Goal: Task Accomplishment & Management: Use online tool/utility

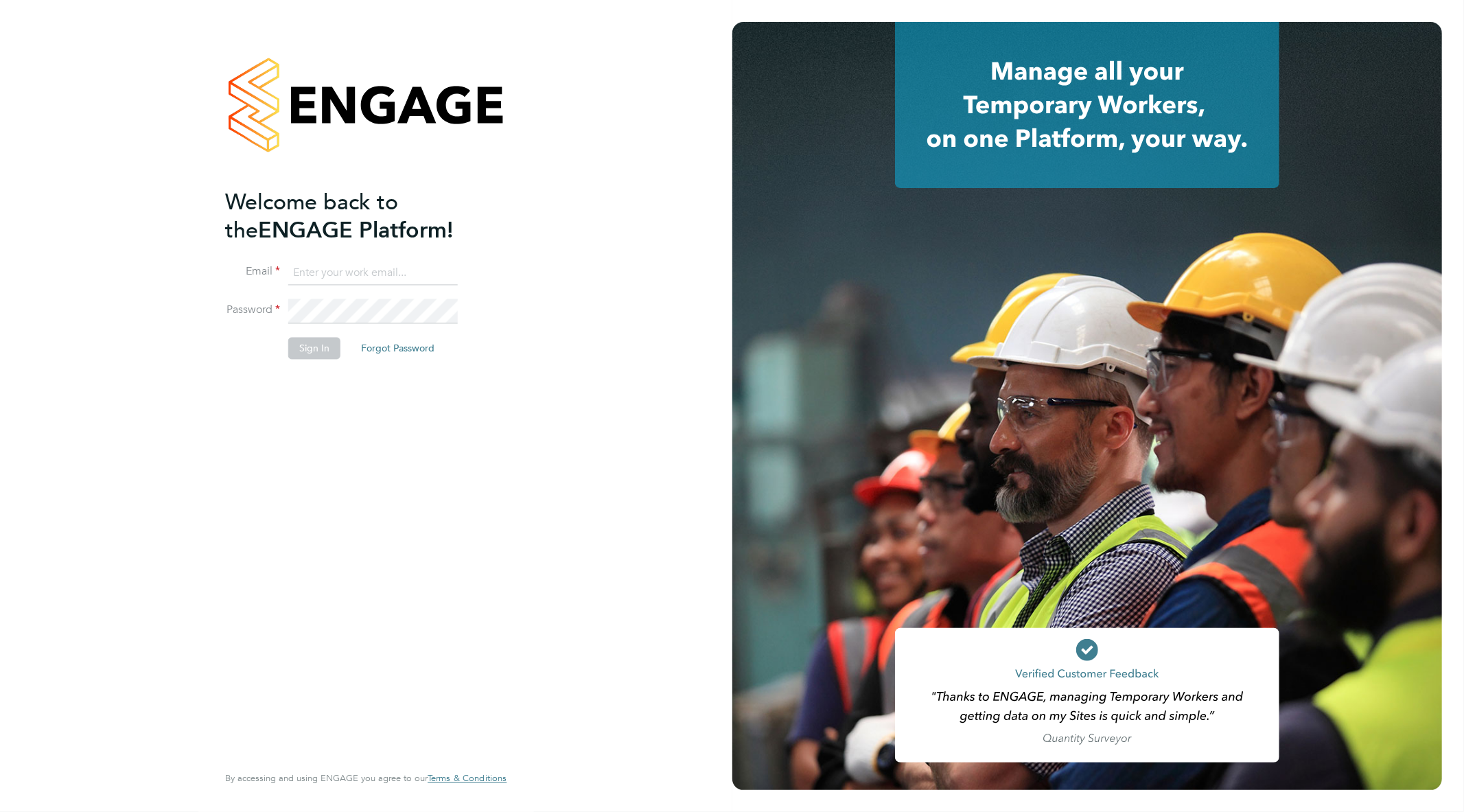
click at [331, 265] on input at bounding box center [373, 273] width 169 height 25
type input "[EMAIL_ADDRESS][PERSON_NAME][DOMAIN_NAME]"
click at [322, 337] on button "Sign In" at bounding box center [314, 348] width 52 height 22
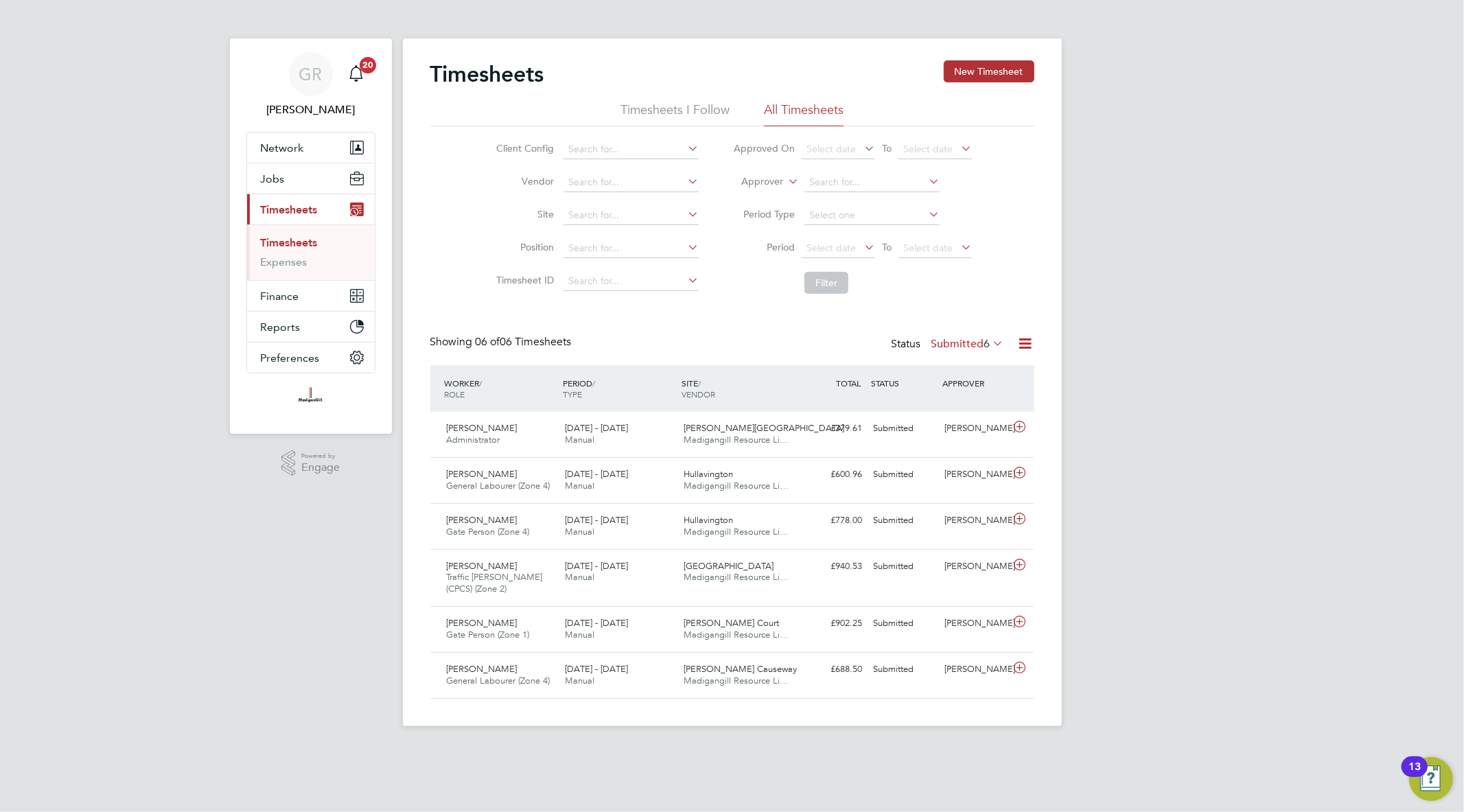
click at [1025, 333] on div "Timesheets New Timesheet Timesheets I Follow All Timesheets Client Config Vendo…" at bounding box center [732, 379] width 604 height 638
click at [1027, 344] on icon at bounding box center [1025, 343] width 17 height 17
click at [912, 370] on li "Export Timesheets" at bounding box center [940, 376] width 182 height 19
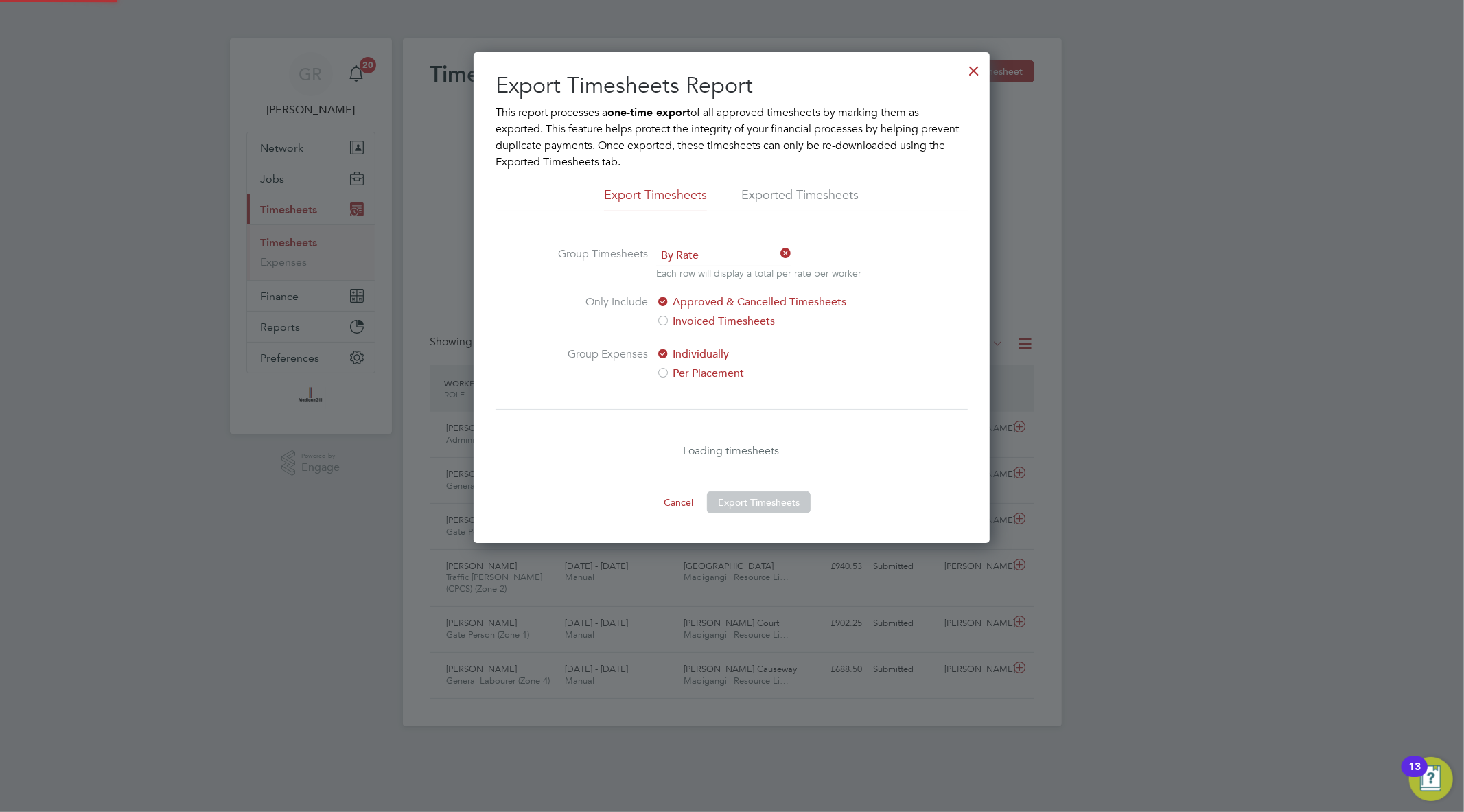
scroll to position [491, 516]
click at [790, 499] on button "Export Timesheets" at bounding box center [758, 502] width 103 height 22
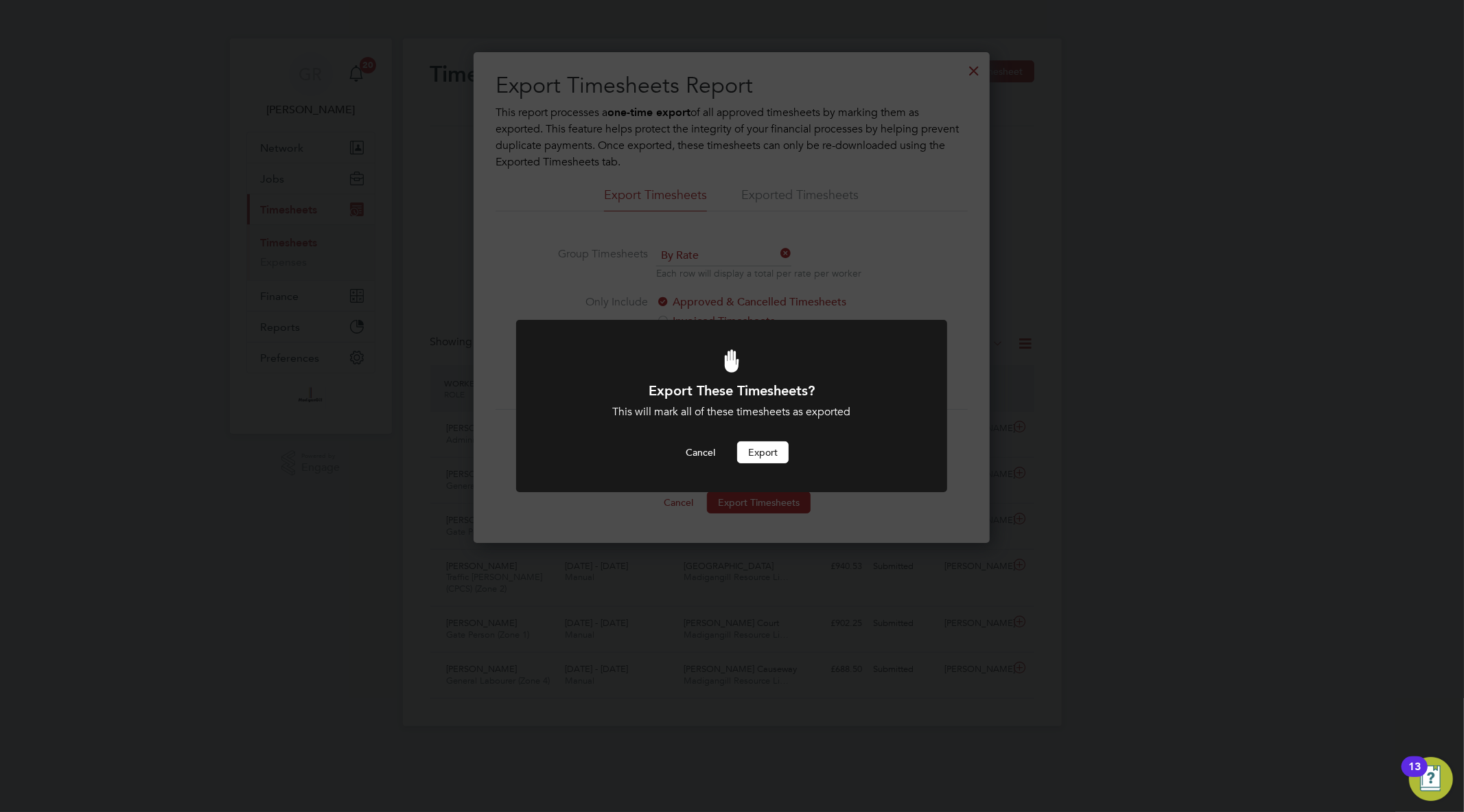
click at [767, 446] on button "Export" at bounding box center [762, 451] width 51 height 22
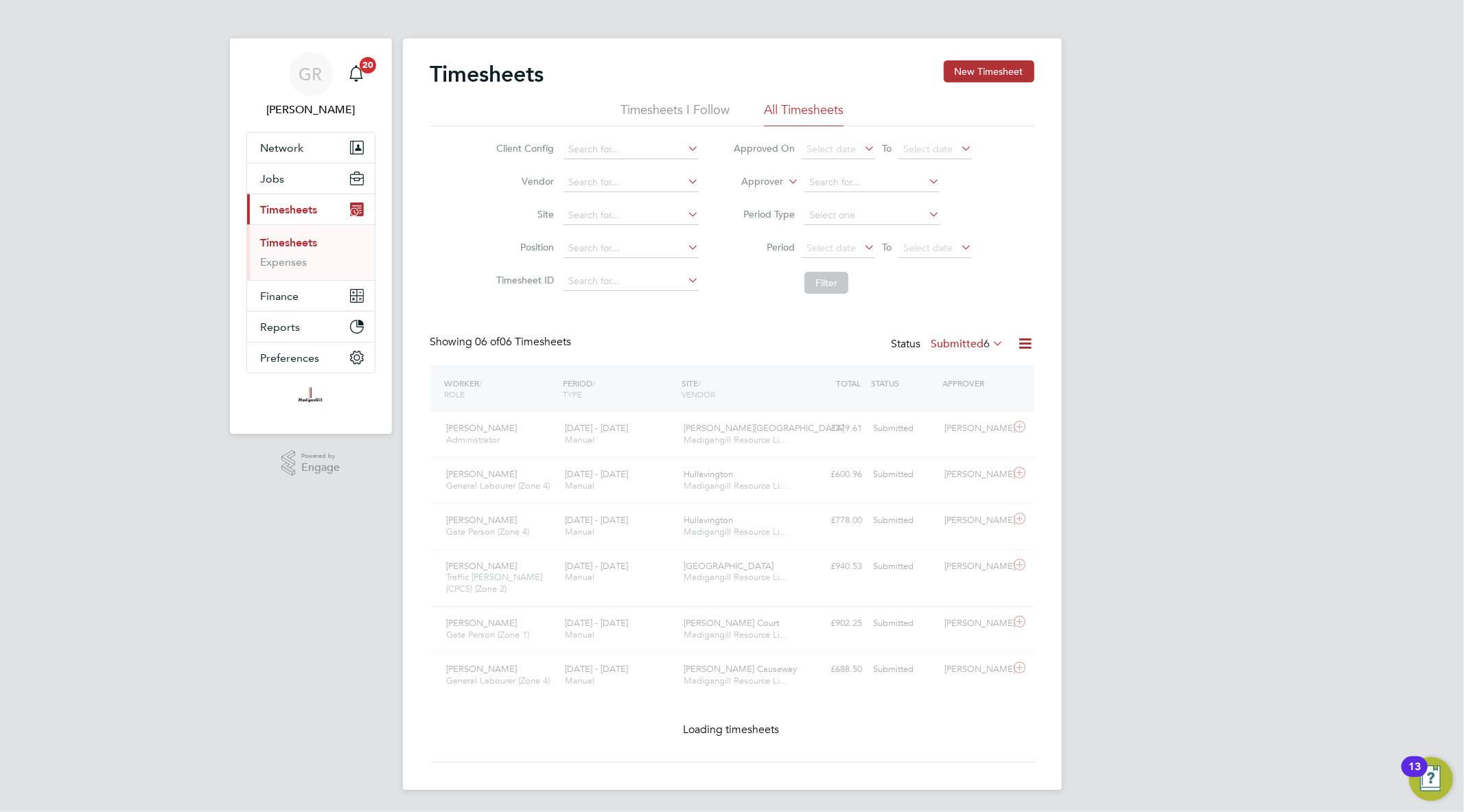
scroll to position [7, 7]
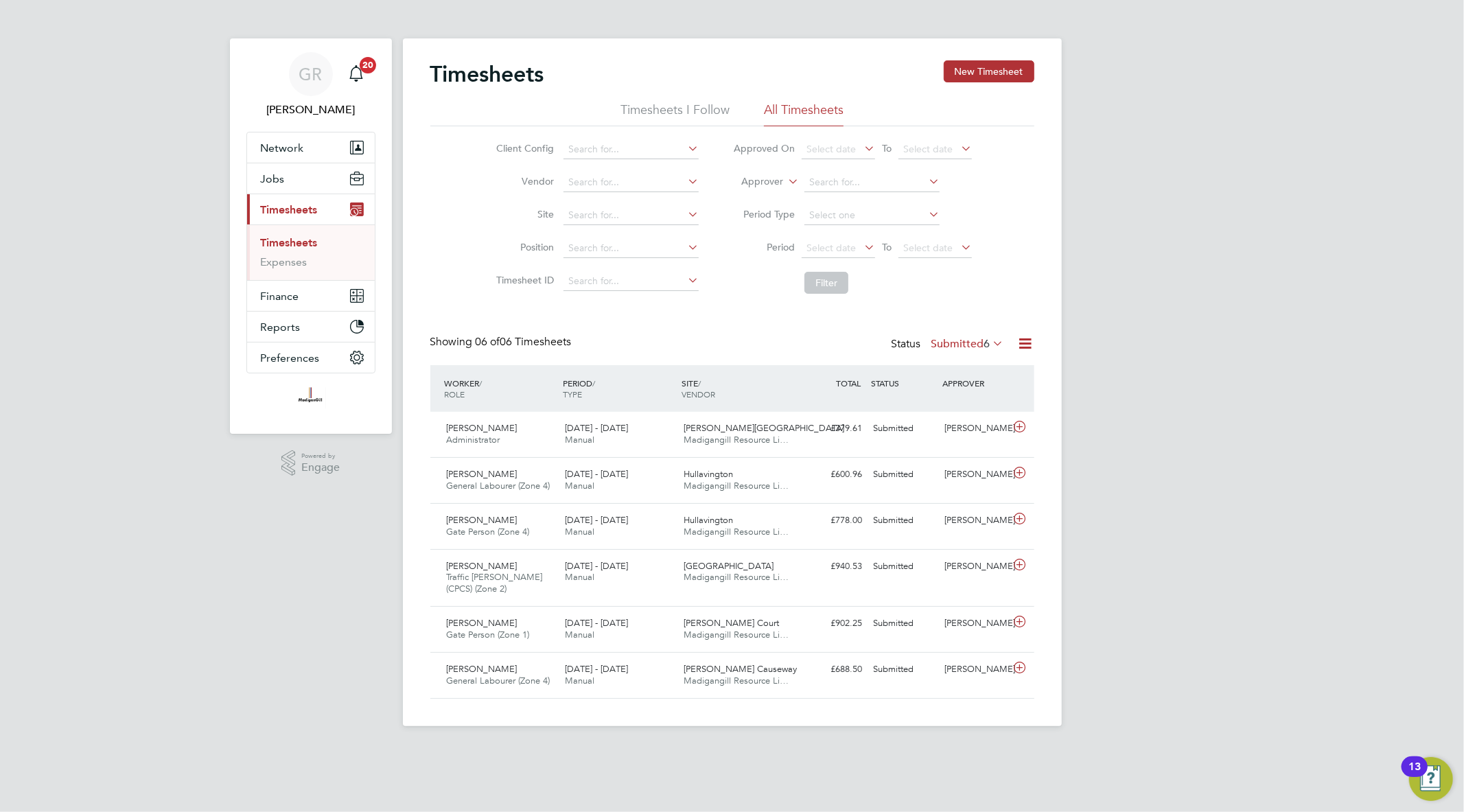
click at [1021, 345] on icon at bounding box center [1025, 343] width 17 height 17
click at [965, 378] on li "Export Timesheets" at bounding box center [940, 376] width 182 height 19
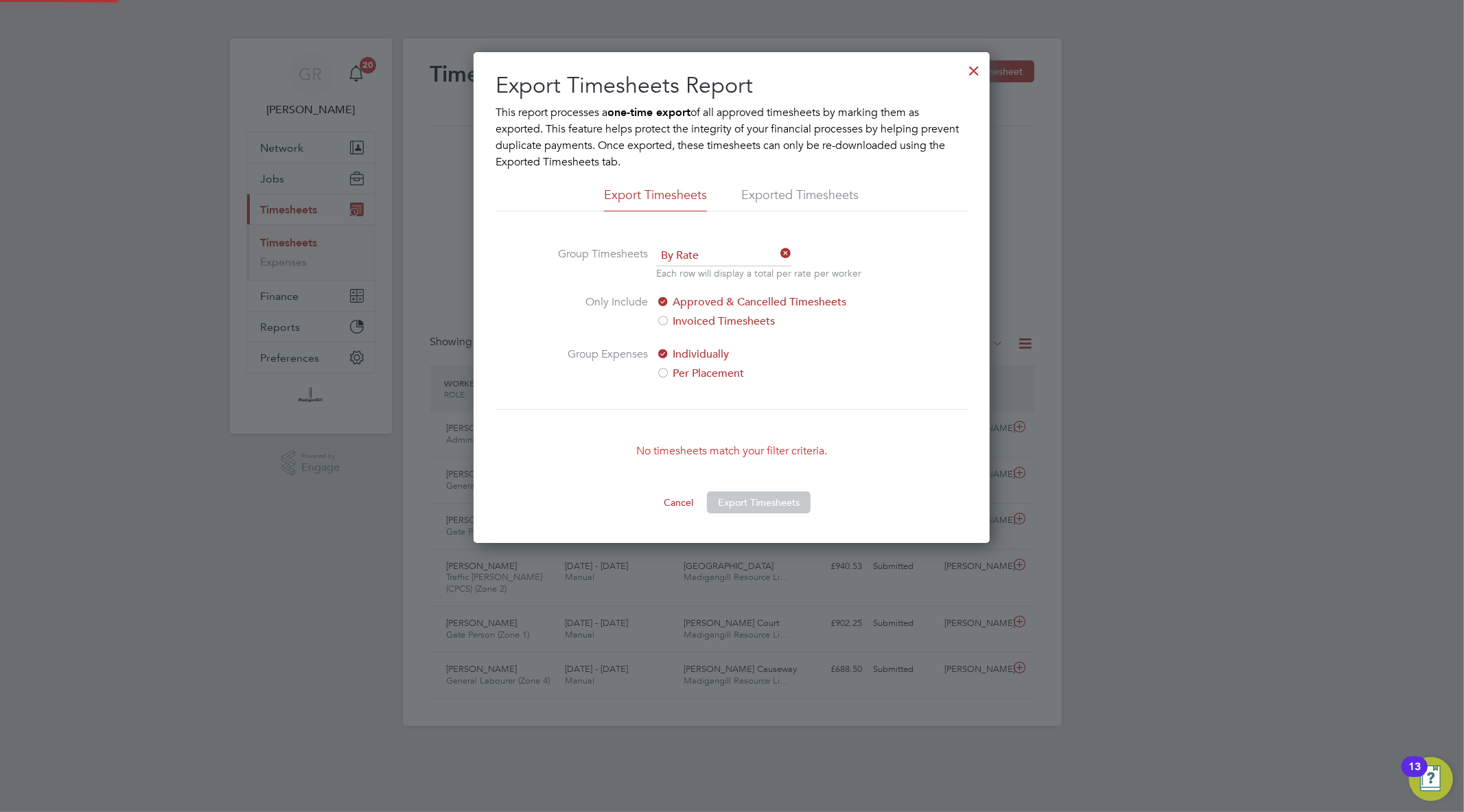
scroll to position [491, 516]
click at [974, 64] on div at bounding box center [973, 67] width 25 height 25
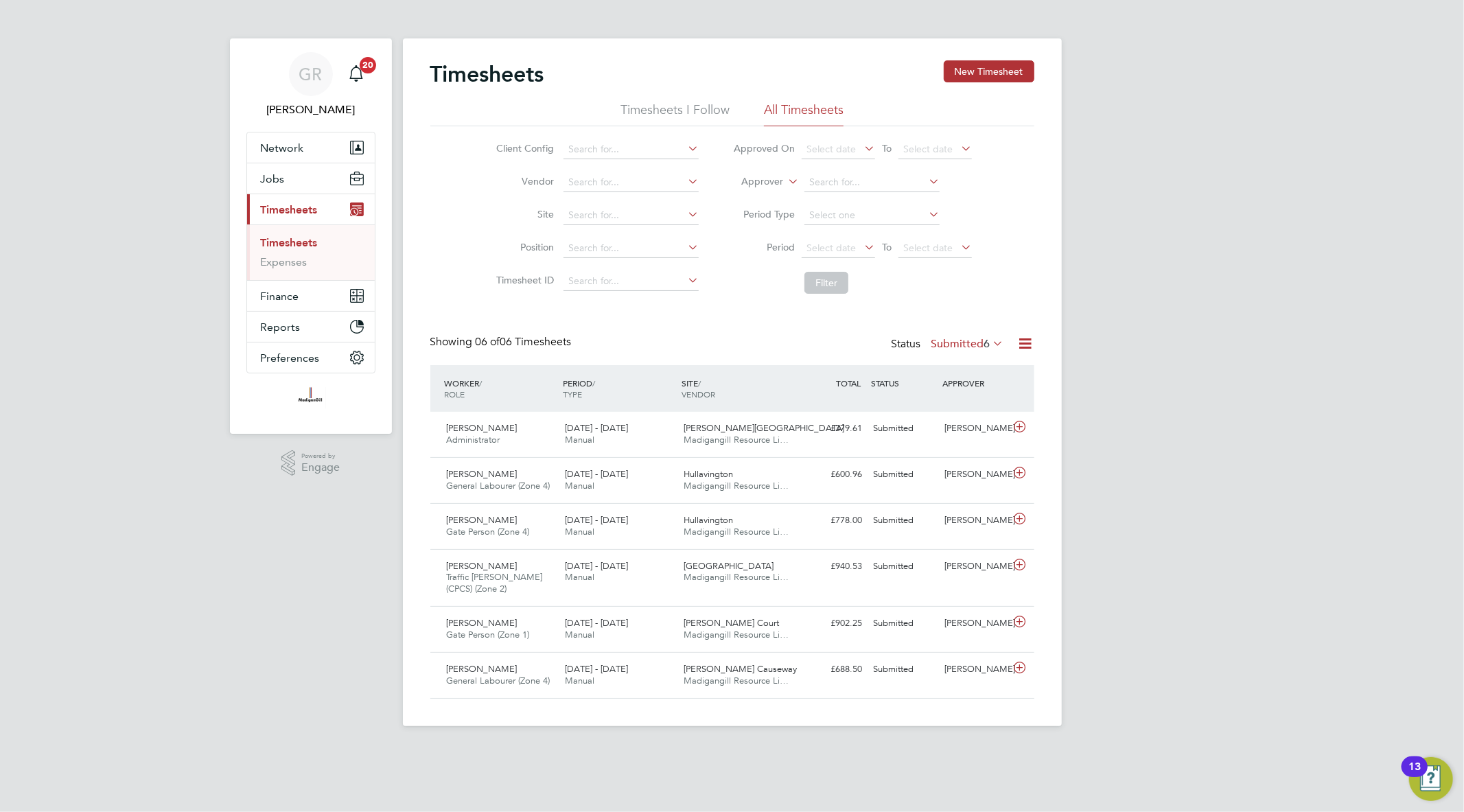
scroll to position [34, 119]
